Goal: Find specific page/section: Find specific page/section

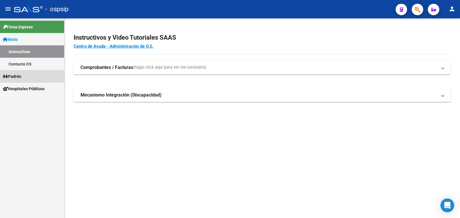
click at [21, 77] on span "Padrón" at bounding box center [12, 76] width 18 height 6
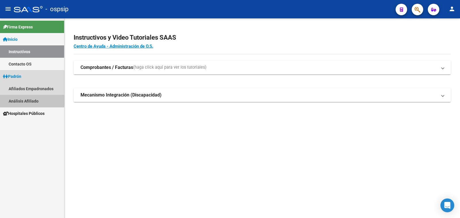
click at [29, 101] on link "Análisis Afiliado" at bounding box center [32, 101] width 64 height 12
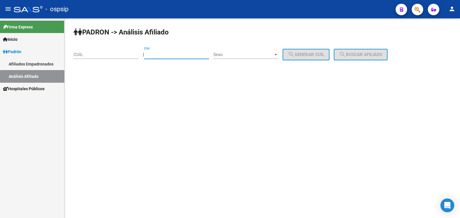
click at [158, 52] on input "DNI" at bounding box center [176, 54] width 65 height 5
type input "38601312"
click at [249, 54] on span "Sexo" at bounding box center [243, 54] width 60 height 5
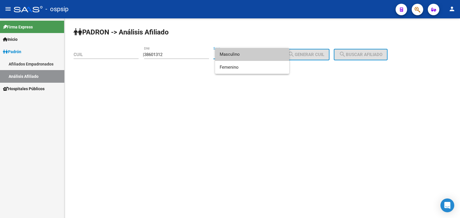
click at [249, 54] on span "Masculino" at bounding box center [252, 54] width 65 height 13
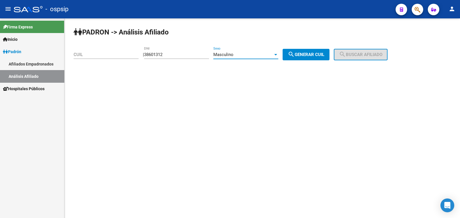
click at [325, 52] on span "search Generar CUIL" at bounding box center [306, 54] width 37 height 5
type input "20-38601312-9"
click at [346, 52] on mat-icon "search" at bounding box center [342, 54] width 7 height 7
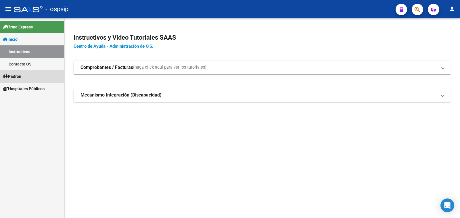
click at [19, 76] on span "Padrón" at bounding box center [12, 76] width 18 height 6
click at [15, 75] on span "Padrón" at bounding box center [12, 76] width 18 height 6
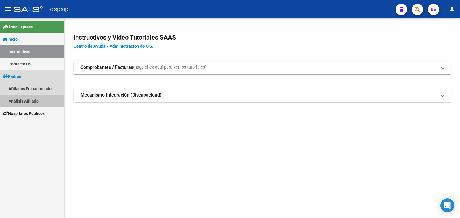
click at [30, 101] on link "Análisis Afiliado" at bounding box center [32, 101] width 64 height 12
